Goal: Task Accomplishment & Management: Manage account settings

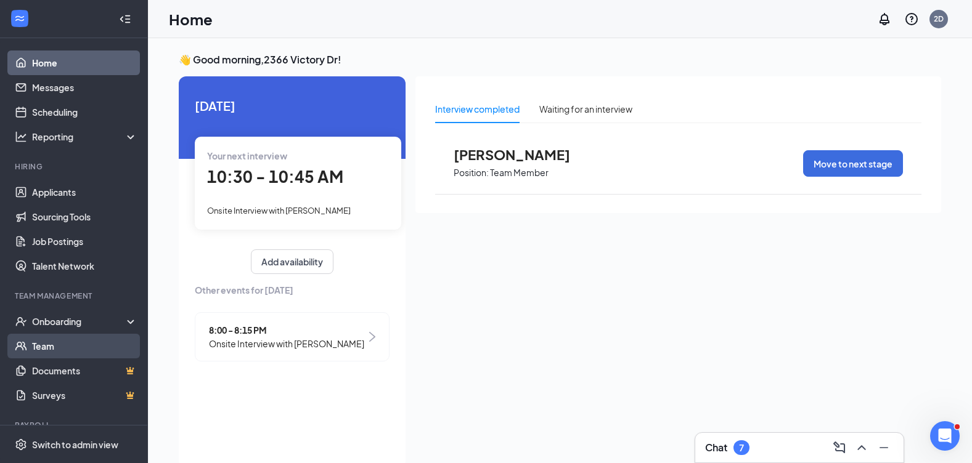
click at [70, 347] on link "Team" at bounding box center [84, 346] width 105 height 25
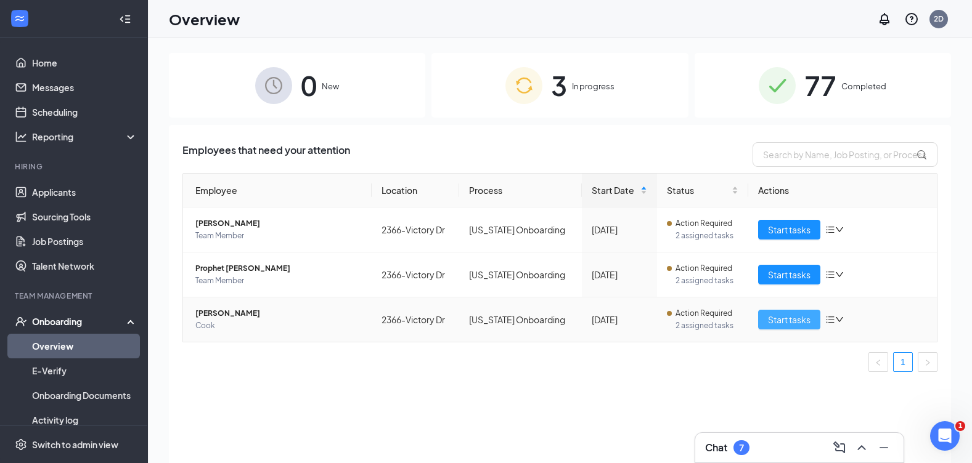
click at [773, 322] on span "Start tasks" at bounding box center [789, 320] width 43 height 14
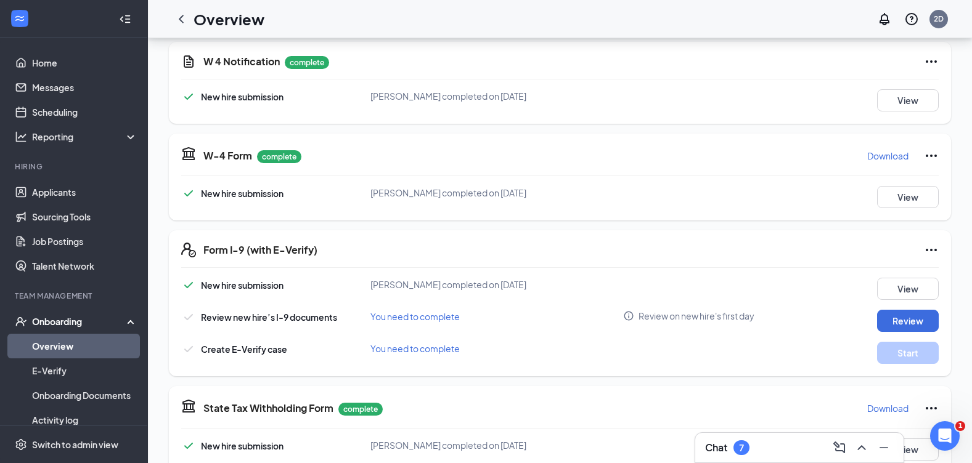
scroll to position [308, 0]
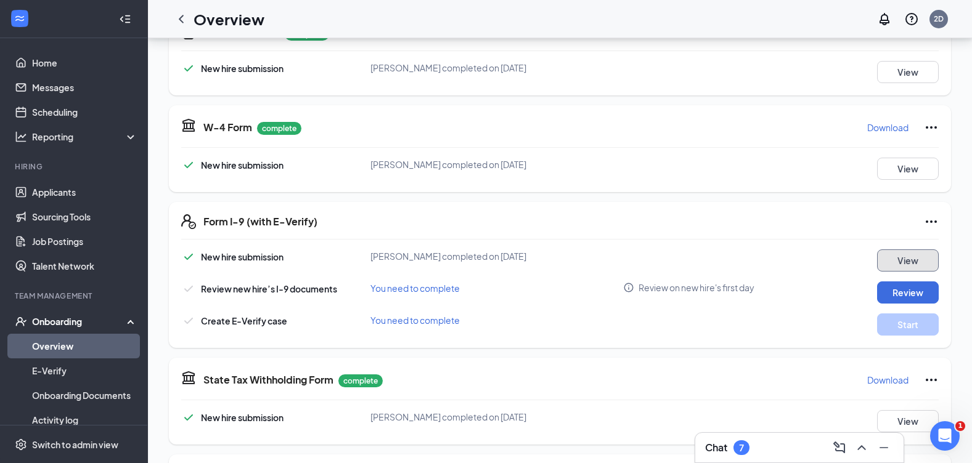
click at [899, 264] on button "View" at bounding box center [908, 261] width 62 height 22
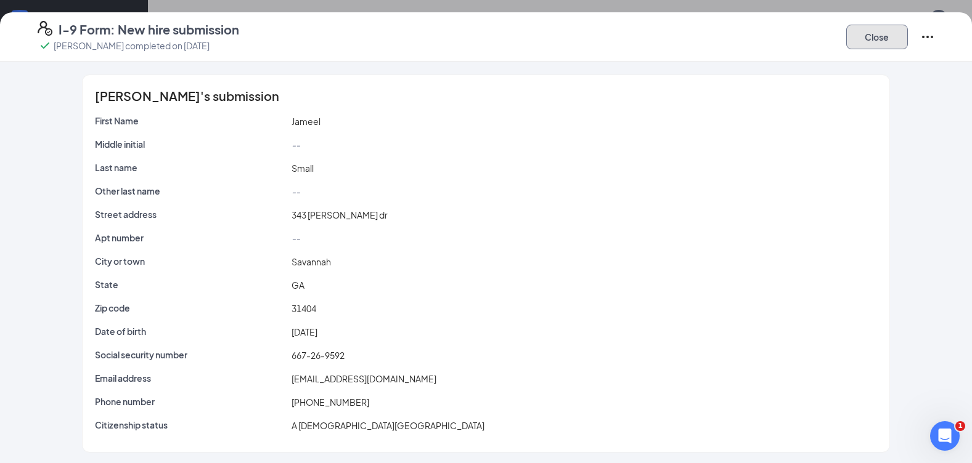
click at [857, 38] on button "Close" at bounding box center [877, 37] width 62 height 25
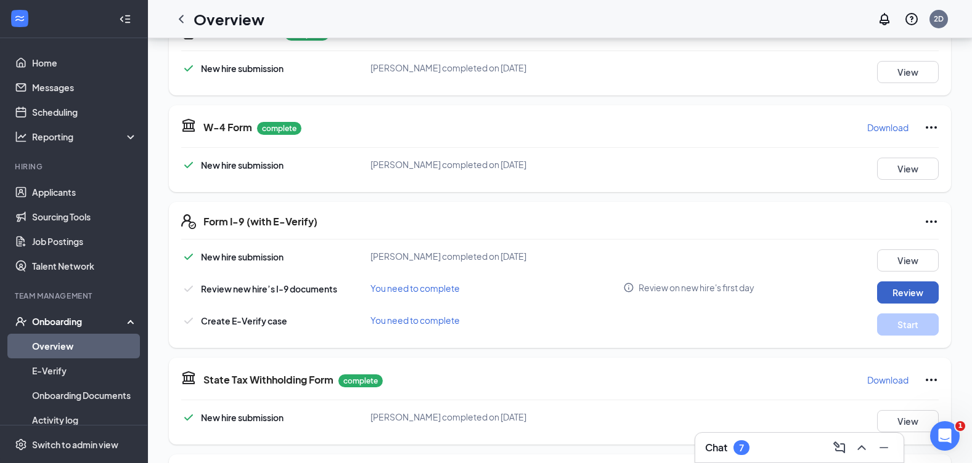
click at [921, 292] on button "Review" at bounding box center [908, 293] width 62 height 22
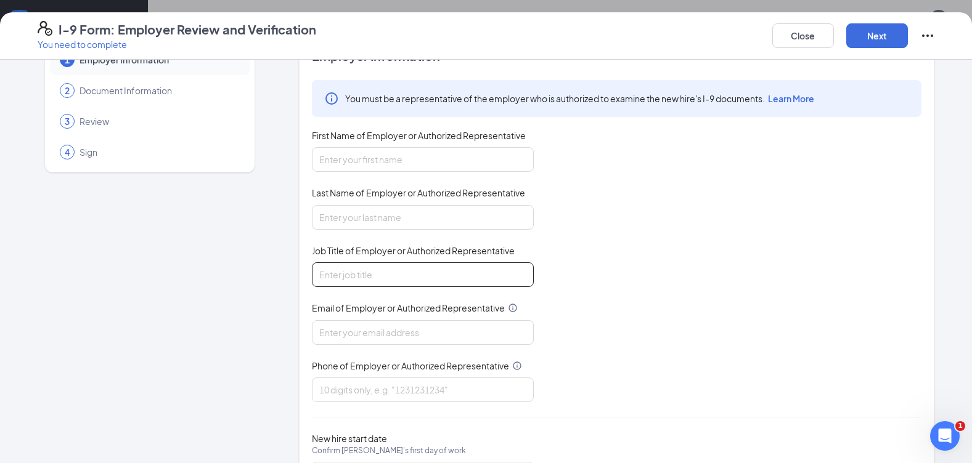
scroll to position [62, 0]
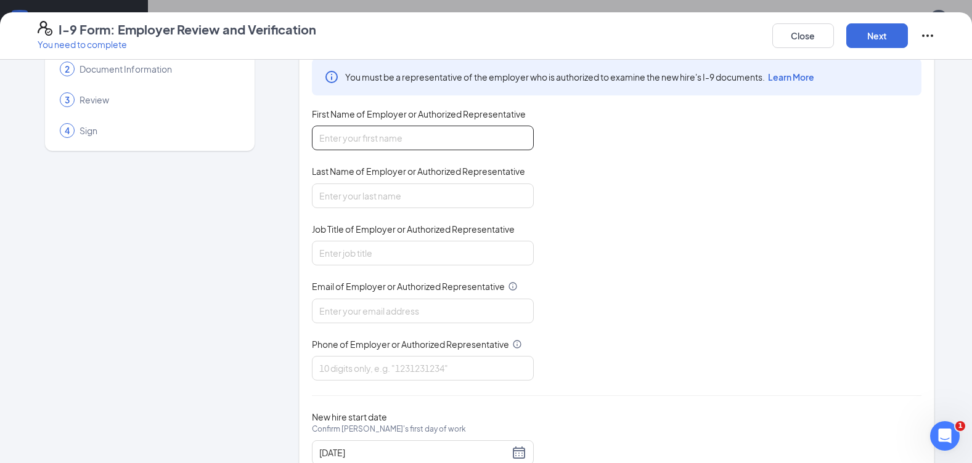
drag, startPoint x: 416, startPoint y: 132, endPoint x: 422, endPoint y: 134, distance: 6.4
click at [416, 132] on input "First Name of Employer or Authorized Representative" at bounding box center [423, 138] width 222 height 25
type input "M"
click at [828, 28] on button "Close" at bounding box center [803, 35] width 62 height 25
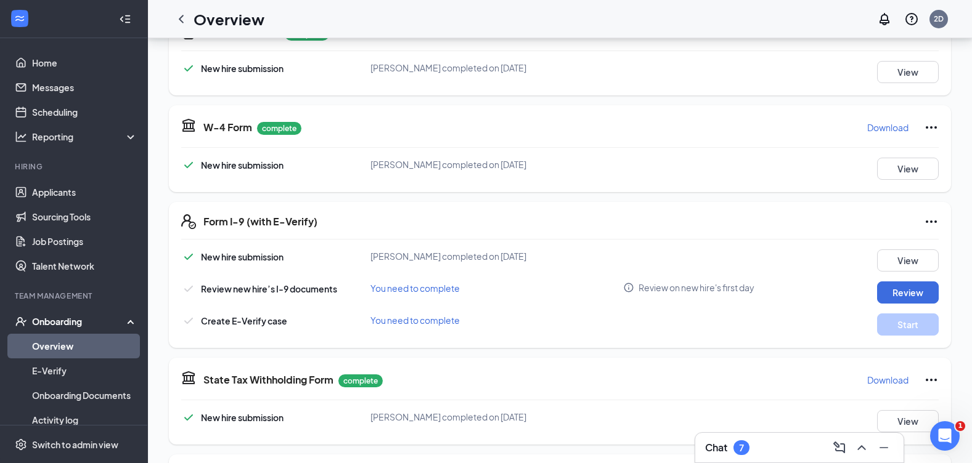
click at [939, 224] on div "Form I-9 (with E-Verify) New hire submission Jameel Small completed on Aug 5, 2…" at bounding box center [560, 275] width 782 height 146
click at [933, 223] on icon "Ellipses" at bounding box center [931, 221] width 15 height 15
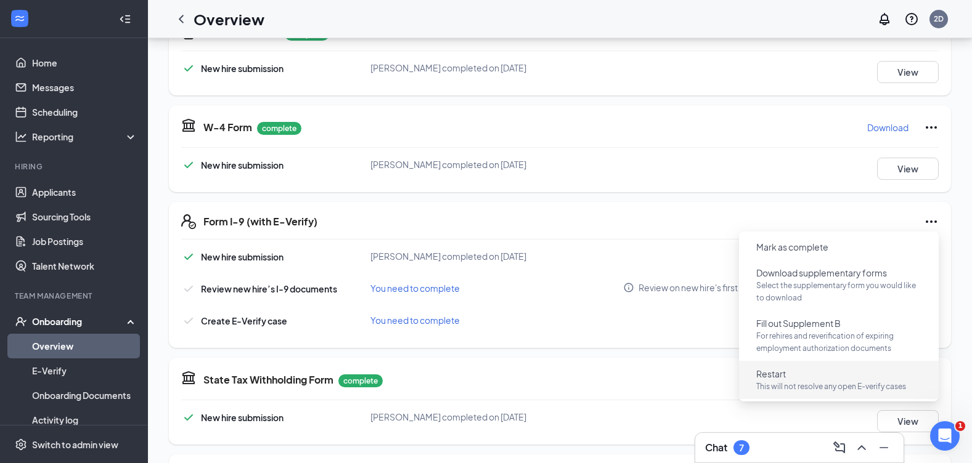
click at [783, 386] on p "This will not resolve any open E-verify cases" at bounding box center [838, 387] width 165 height 12
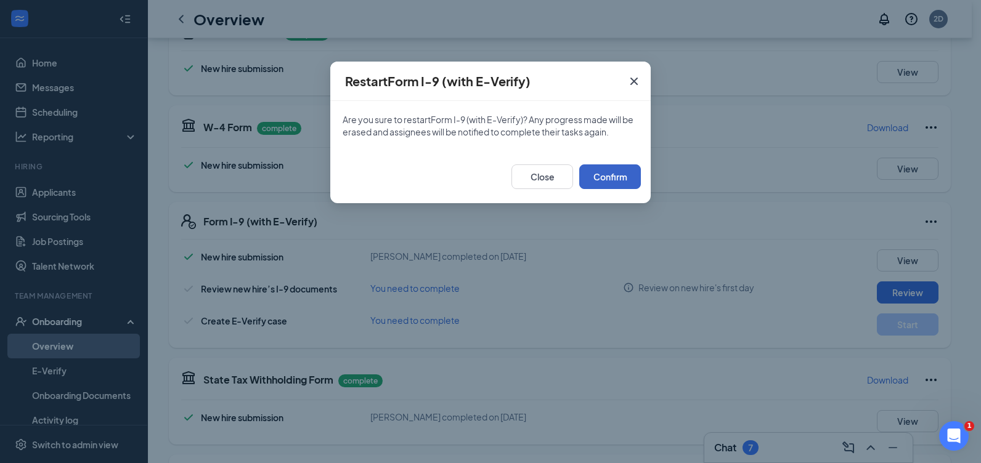
click at [627, 183] on button "Confirm" at bounding box center [610, 177] width 62 height 25
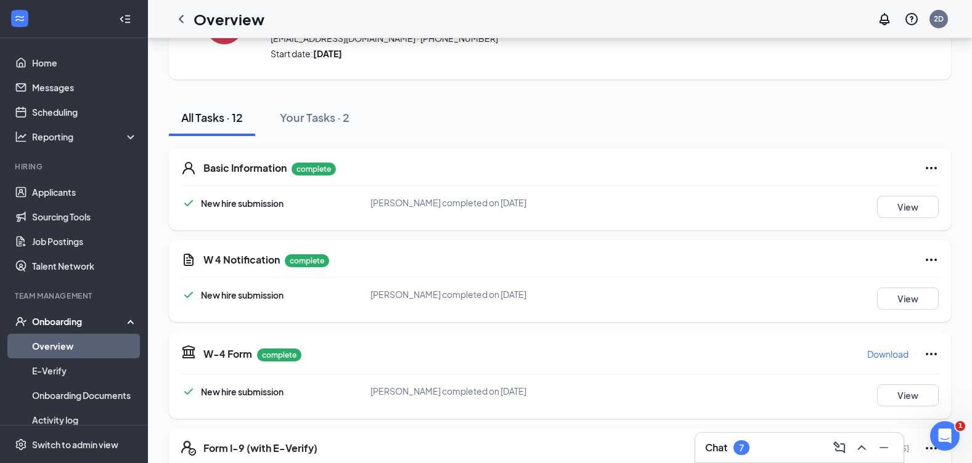
scroll to position [0, 0]
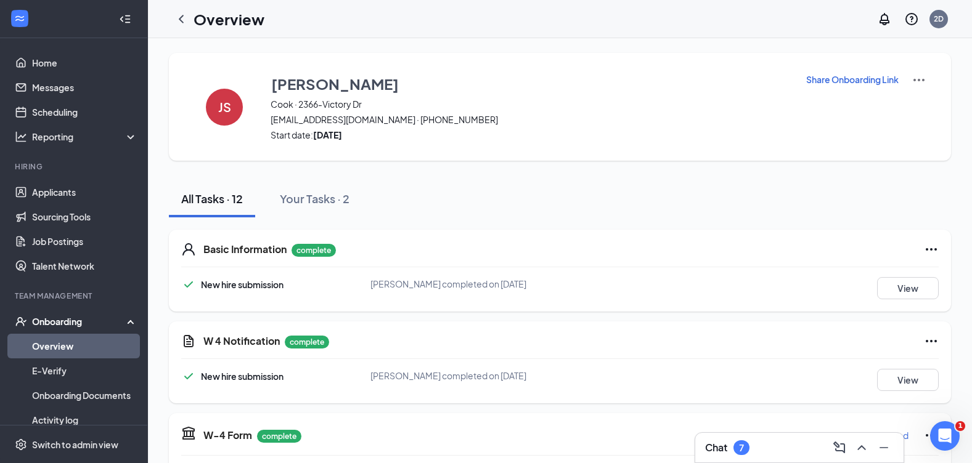
click at [866, 79] on p "Share Onboarding Link" at bounding box center [852, 79] width 92 height 12
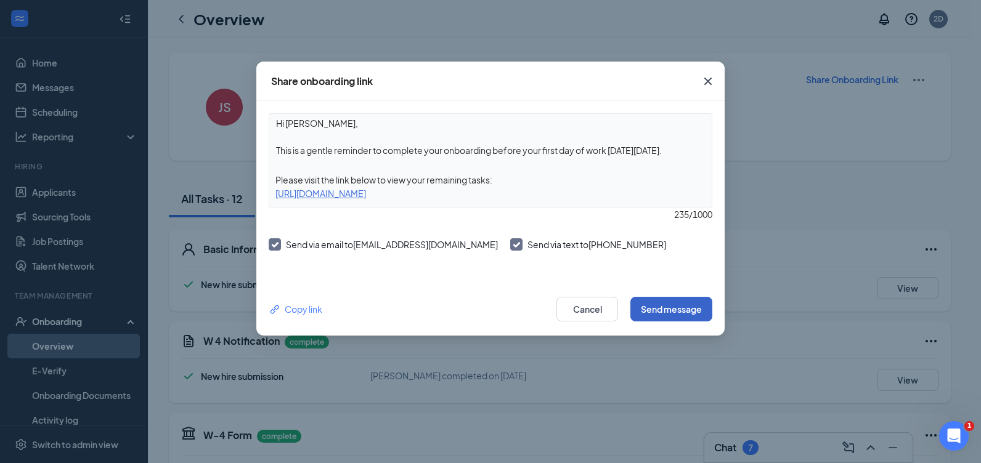
click at [666, 301] on button "Send message" at bounding box center [671, 309] width 82 height 25
